Goal: Transaction & Acquisition: Purchase product/service

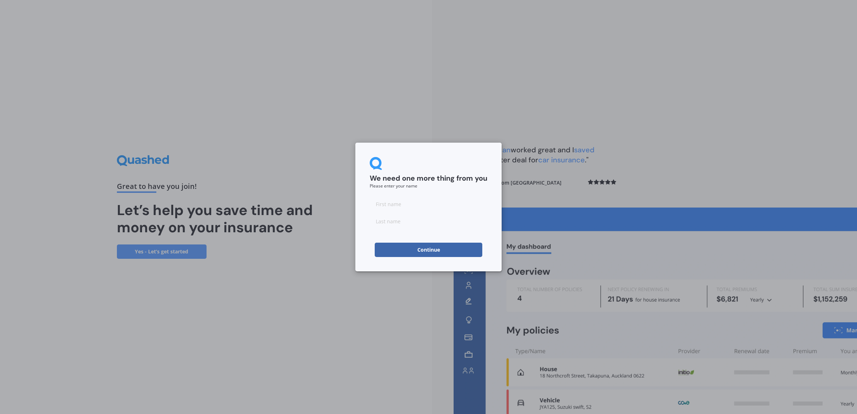
drag, startPoint x: 386, startPoint y: 205, endPoint x: 595, endPoint y: 214, distance: 209.3
click at [388, 205] on input at bounding box center [429, 204] width 118 height 14
type input "[PERSON_NAME]"
click at [408, 246] on button "Continue" at bounding box center [429, 250] width 108 height 14
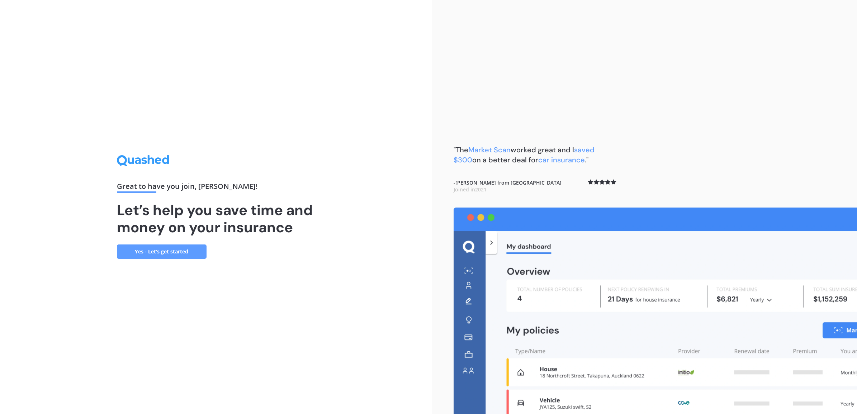
click at [150, 250] on link "Yes - Let’s get started" at bounding box center [162, 252] width 90 height 14
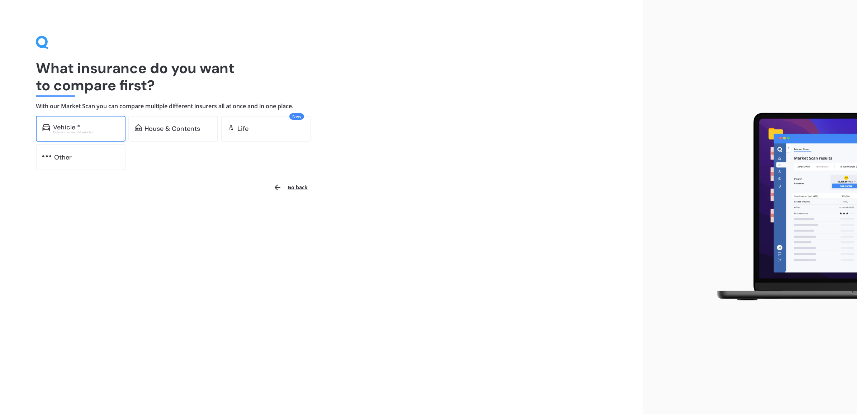
click at [76, 128] on div "Vehicle *" at bounding box center [66, 127] width 27 height 7
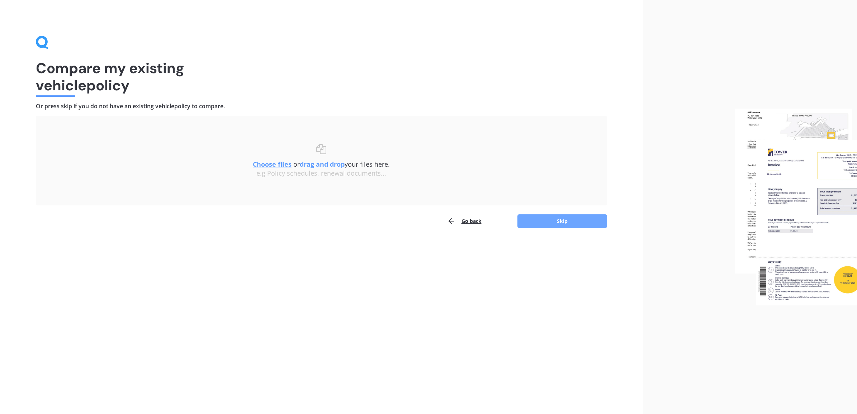
click at [579, 221] on button "Skip" at bounding box center [562, 221] width 90 height 14
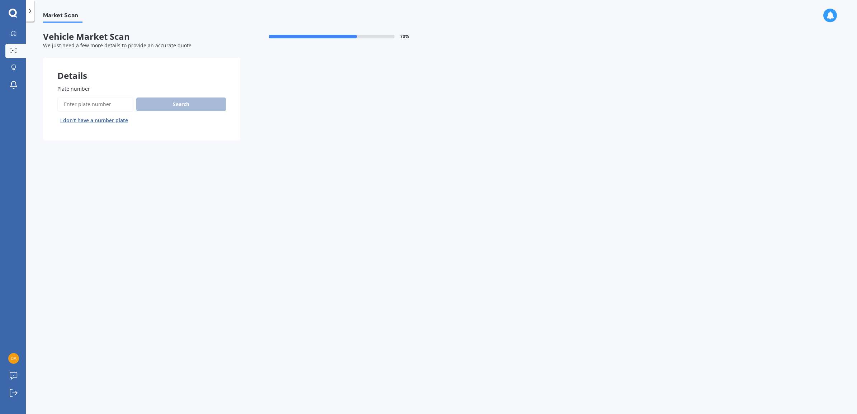
click at [84, 119] on button "I don’t have a number plate" at bounding box center [94, 120] width 74 height 11
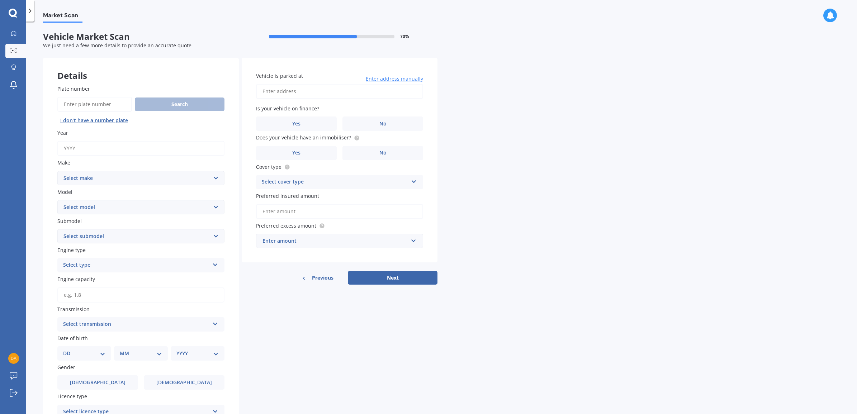
click at [153, 152] on input "Year" at bounding box center [140, 148] width 167 height 15
type input "2015"
click at [155, 171] on select "Select make AC ALFA ROMEO ASTON [PERSON_NAME] AUDI AUSTIN BEDFORD Bentley BMW B…" at bounding box center [140, 178] width 167 height 14
click at [94, 172] on select "Select make AC ALFA ROMEO ASTON [PERSON_NAME] AUDI AUSTIN BEDFORD Bentley BMW B…" at bounding box center [140, 178] width 167 height 14
drag, startPoint x: 67, startPoint y: 175, endPoint x: 48, endPoint y: 175, distance: 19.0
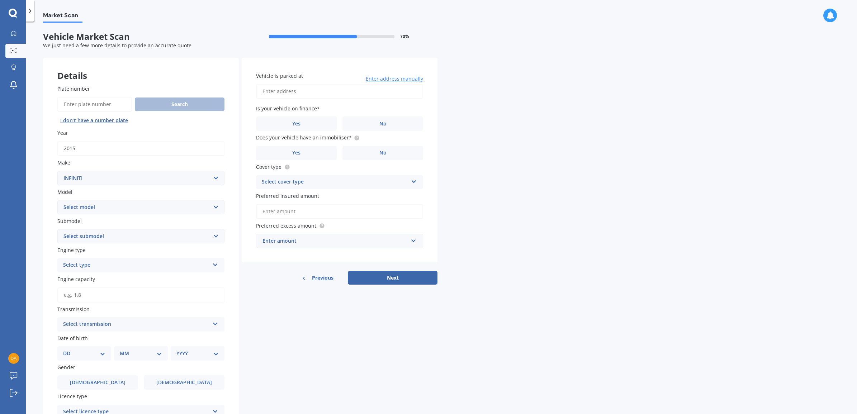
click at [48, 175] on div "Plate number Search I don’t have a number plate Year [DATE] Make Select make AC…" at bounding box center [141, 281] width 196 height 421
select select "SUBARU"
click at [57, 171] on select "Select make AC ALFA ROMEO ASTON [PERSON_NAME] AUDI AUSTIN BEDFORD Bentley BMW B…" at bounding box center [140, 178] width 167 height 14
click at [108, 206] on select "Select model BRZ Crosstrek Dex Exiga Forester Impreza Justy Legacy Leone levorg…" at bounding box center [140, 207] width 167 height 14
select select "IMPREZA"
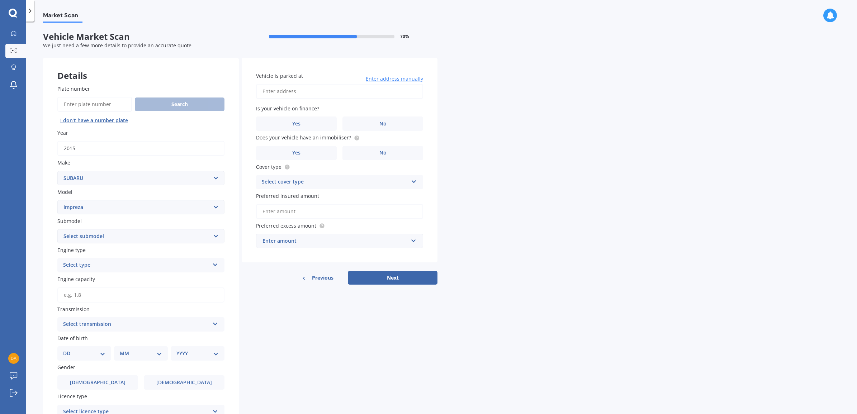
click at [57, 200] on select "Select model BRZ Crosstrek Dex Exiga Forester Impreza Justy Legacy Leone levorg…" at bounding box center [140, 207] width 167 height 14
click at [153, 238] on select "Select submodel (All other turbo) 2.0i 2.0i Luxury 2.0i S Edition 2.0R 2.0R Spo…" at bounding box center [140, 236] width 167 height 14
click at [209, 238] on select "Select submodel (All other turbo) 2.0i 2.0i Luxury 2.0i S Edition 2.0R 2.0R Spo…" at bounding box center [140, 236] width 167 height 14
click at [254, 20] on div "Market Scan" at bounding box center [441, 11] width 831 height 23
click at [215, 261] on icon at bounding box center [215, 263] width 6 height 5
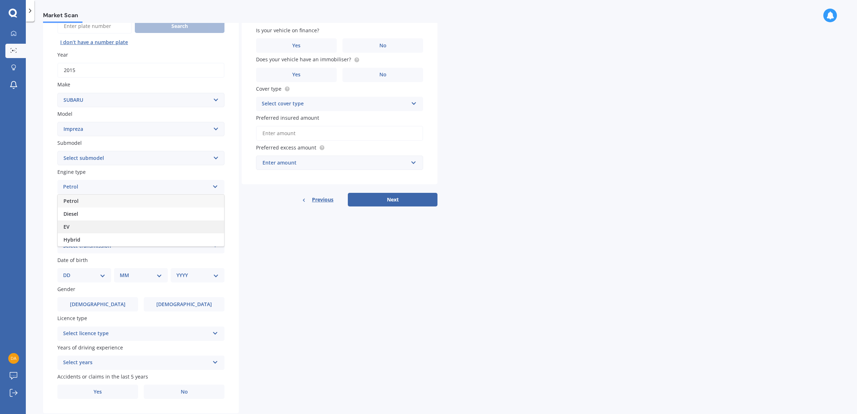
scroll to position [94, 0]
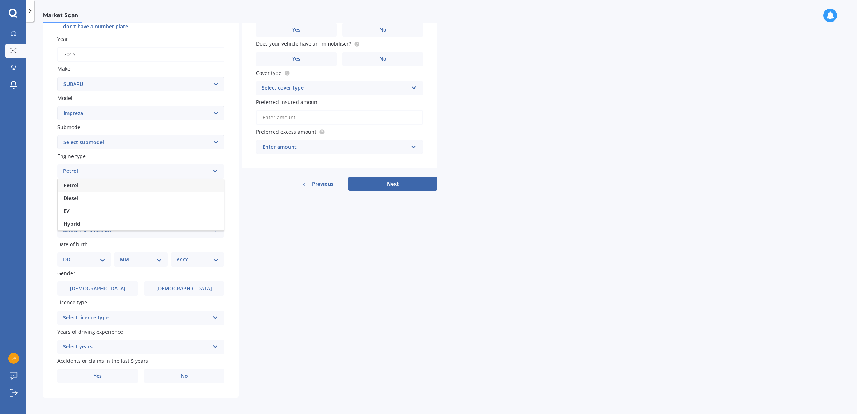
click at [132, 183] on div "Petrol" at bounding box center [141, 185] width 166 height 13
click at [146, 199] on input "Engine capacity" at bounding box center [140, 201] width 167 height 15
type input "1.6"
click at [348, 177] on button "Next" at bounding box center [393, 184] width 90 height 14
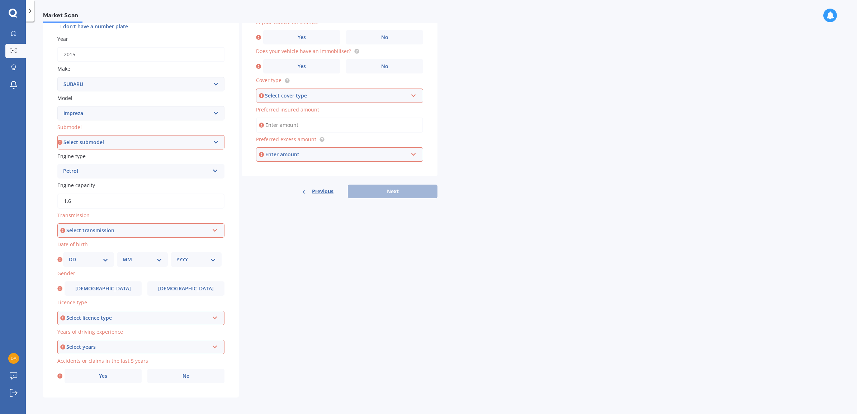
click at [216, 142] on select "Select submodel (All other turbo) 2.0i 2.0i Luxury 2.0i S Edition 2.0R 2.0R Spo…" at bounding box center [140, 142] width 167 height 14
click at [211, 143] on select "Select submodel (All other turbo) 2.0i 2.0i Luxury 2.0i S Edition 2.0R 2.0R Spo…" at bounding box center [140, 142] width 167 height 14
select select "SPORT 1.6 I-L"
click at [57, 135] on select "Select submodel (All other turbo) 2.0i 2.0i Luxury 2.0i S Edition 2.0R 2.0R Spo…" at bounding box center [140, 142] width 167 height 14
click at [211, 232] on div "Select transmission Auto Manual Other" at bounding box center [140, 230] width 167 height 14
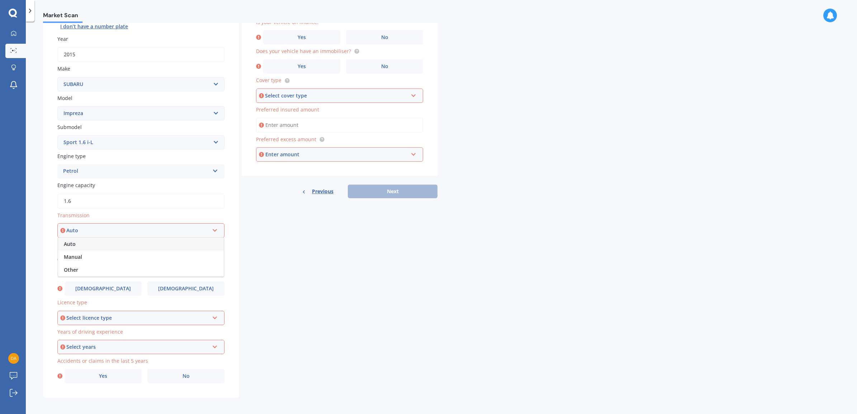
click at [107, 243] on div "Auto" at bounding box center [141, 244] width 166 height 13
click at [86, 260] on select "DD 01 02 03 04 05 06 07 08 09 10 11 12 13 14 15 16 17 18 19 20 21 22 23 24 25 2…" at bounding box center [88, 260] width 39 height 8
select select "29"
click at [69, 256] on select "DD 01 02 03 04 05 06 07 08 09 10 11 12 13 14 15 16 17 18 19 20 21 22 23 24 25 2…" at bounding box center [88, 260] width 39 height 8
click at [146, 256] on select "MM 01 02 03 04 05 06 07 08 09 10 11 12" at bounding box center [142, 260] width 39 height 8
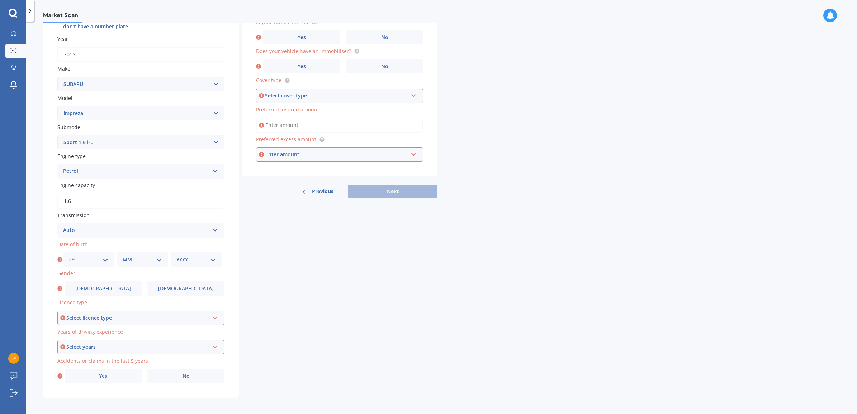
select select "10"
click at [123, 256] on select "MM 01 02 03 04 05 06 07 08 09 10 11 12" at bounding box center [142, 260] width 39 height 8
click at [206, 256] on select "YYYY 2025 2024 2023 2022 2021 2020 2019 2018 2017 2016 2015 2014 2013 2012 2011…" at bounding box center [195, 260] width 39 height 8
select select "1974"
click at [176, 256] on select "YYYY 2025 2024 2023 2022 2021 2020 2019 2018 2017 2016 2015 2014 2013 2012 2011…" at bounding box center [195, 260] width 39 height 8
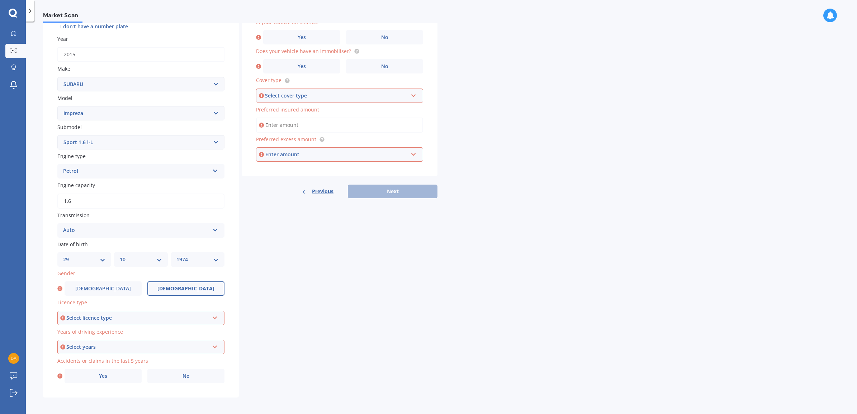
click at [179, 289] on span "[DEMOGRAPHIC_DATA]" at bounding box center [185, 289] width 57 height 6
click at [0, 0] on input "[DEMOGRAPHIC_DATA]" at bounding box center [0, 0] width 0 height 0
click at [215, 317] on icon at bounding box center [215, 316] width 6 height 5
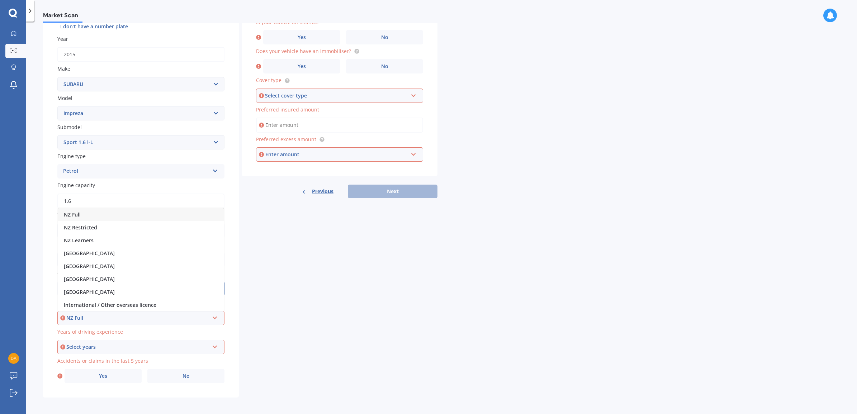
click at [94, 212] on div "NZ Full" at bounding box center [141, 214] width 166 height 13
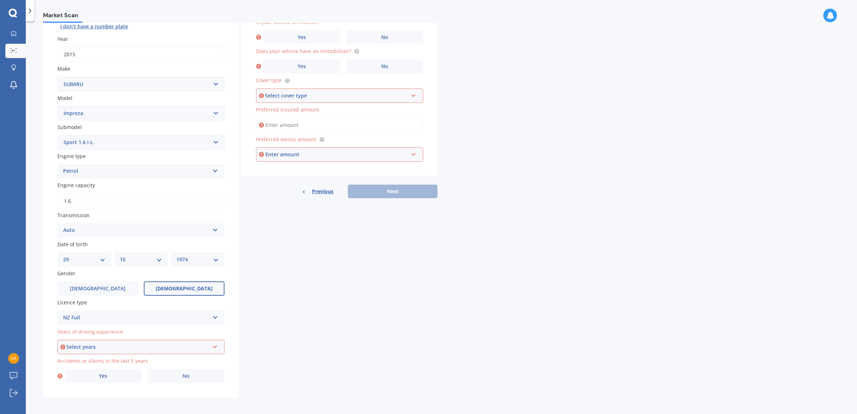
click at [141, 344] on div "Select years" at bounding box center [137, 347] width 143 height 8
click at [75, 278] on span "5 or more years" at bounding box center [83, 281] width 39 height 7
click at [178, 378] on label "No" at bounding box center [185, 376] width 77 height 14
click at [0, 0] on input "No" at bounding box center [0, 0] width 0 height 0
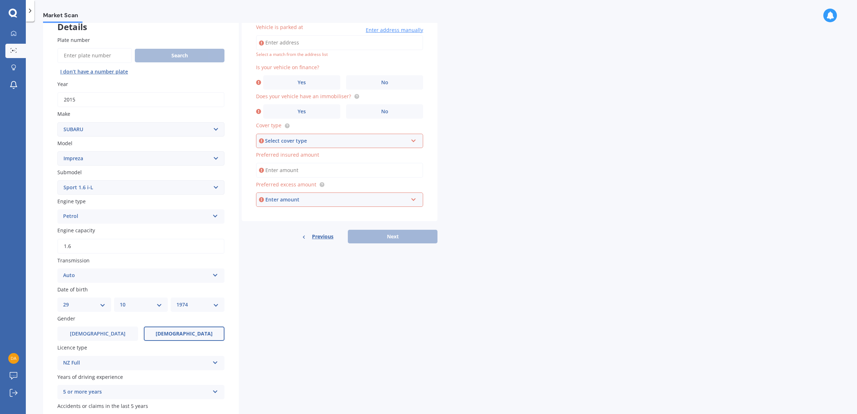
click at [301, 42] on input "Vehicle is parked at" at bounding box center [339, 42] width 167 height 15
type input "[STREET_ADDRESS]"
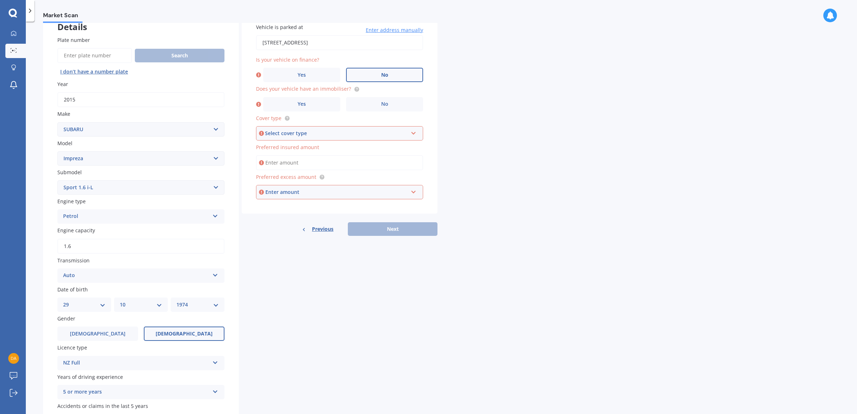
click at [384, 74] on span "No" at bounding box center [384, 75] width 7 height 6
click at [0, 0] on input "No" at bounding box center [0, 0] width 0 height 0
click at [306, 103] on label "Yes" at bounding box center [301, 104] width 77 height 14
click at [0, 0] on input "Yes" at bounding box center [0, 0] width 0 height 0
click at [343, 131] on div "Select cover type" at bounding box center [336, 133] width 143 height 8
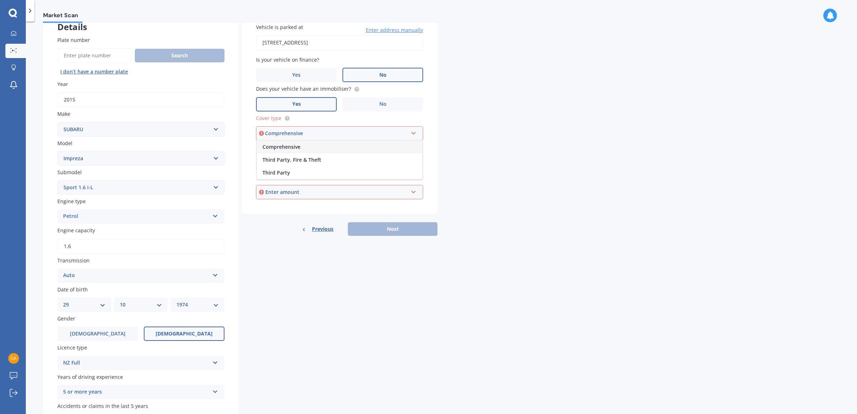
click at [320, 143] on div "Comprehensive" at bounding box center [340, 147] width 166 height 13
drag, startPoint x: 289, startPoint y: 162, endPoint x: 481, endPoint y: 162, distance: 191.1
click at [290, 162] on input "Preferred insured amount" at bounding box center [339, 162] width 167 height 15
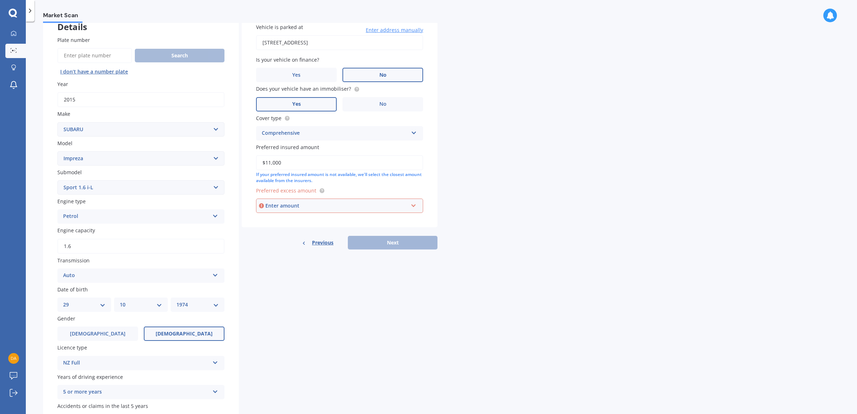
type input "$11,000"
click at [312, 205] on div "Enter amount" at bounding box center [336, 206] width 143 height 8
click at [280, 243] on div "$500" at bounding box center [339, 245] width 166 height 13
click at [376, 253] on button "Next" at bounding box center [393, 251] width 90 height 14
select select "29"
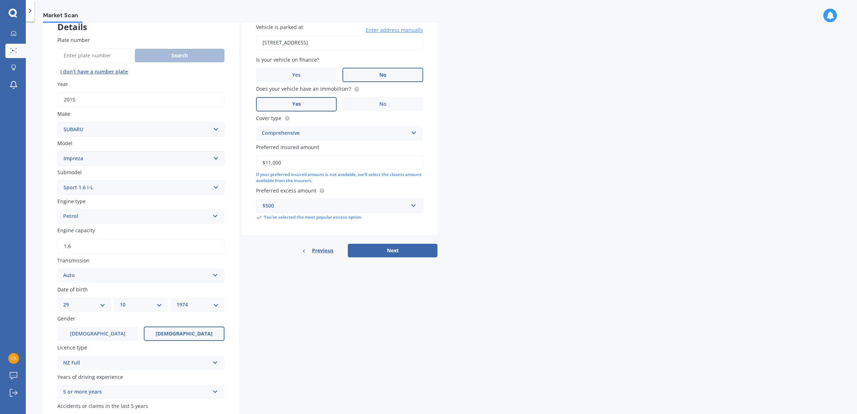
select select "10"
select select "1974"
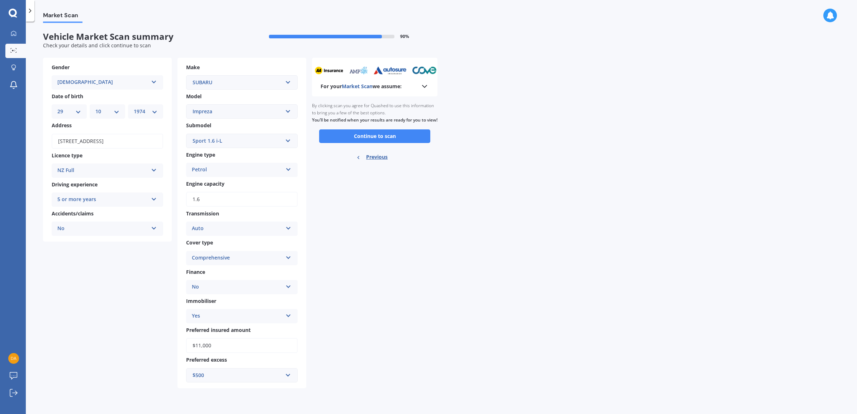
scroll to position [0, 0]
click at [385, 142] on button "Continue to scan" at bounding box center [374, 136] width 111 height 14
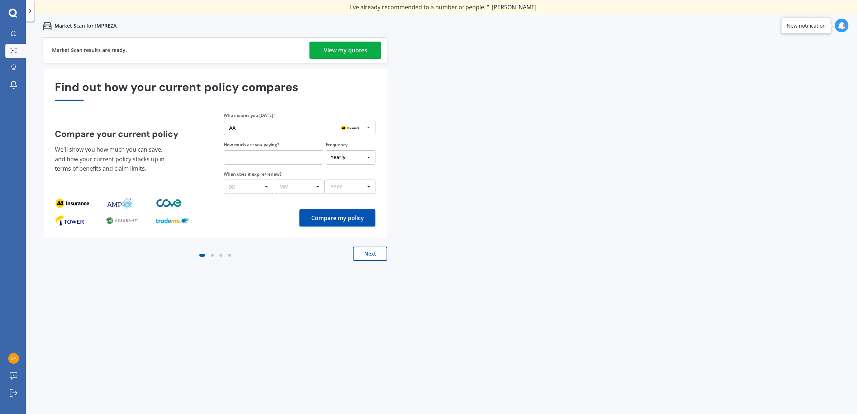
click at [340, 51] on div "View my quotes" at bounding box center [345, 50] width 43 height 17
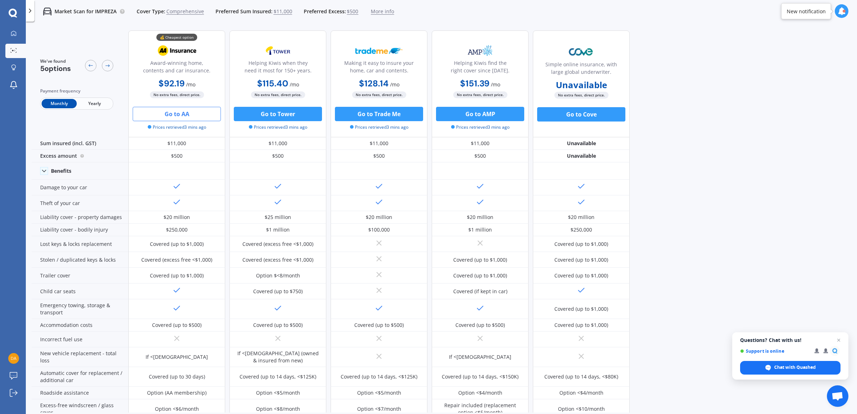
click at [178, 116] on button "Go to AA" at bounding box center [177, 114] width 88 height 14
